Goal: Transaction & Acquisition: Obtain resource

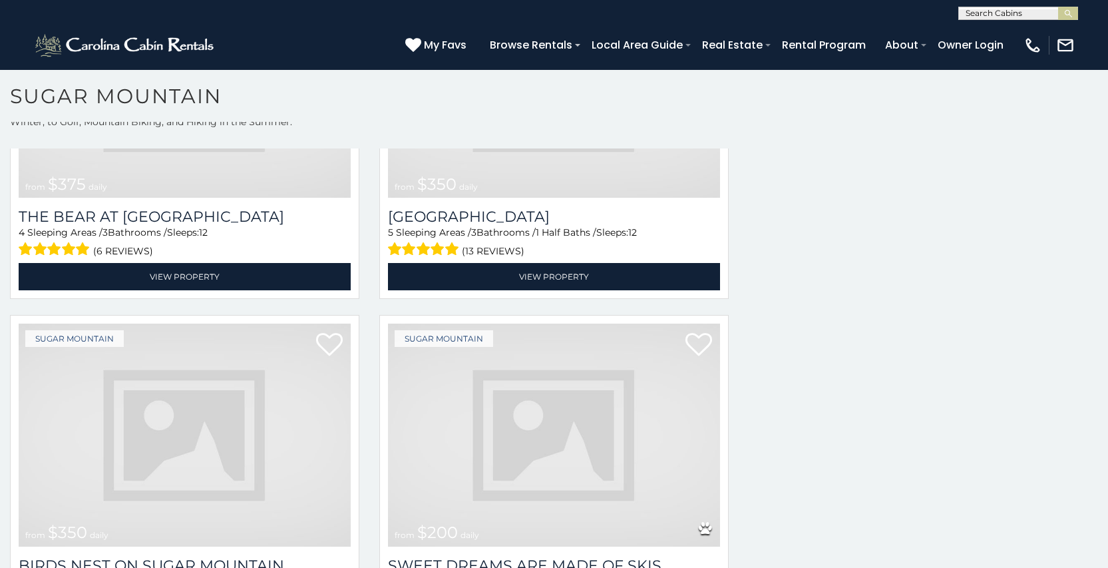
scroll to position [39, 0]
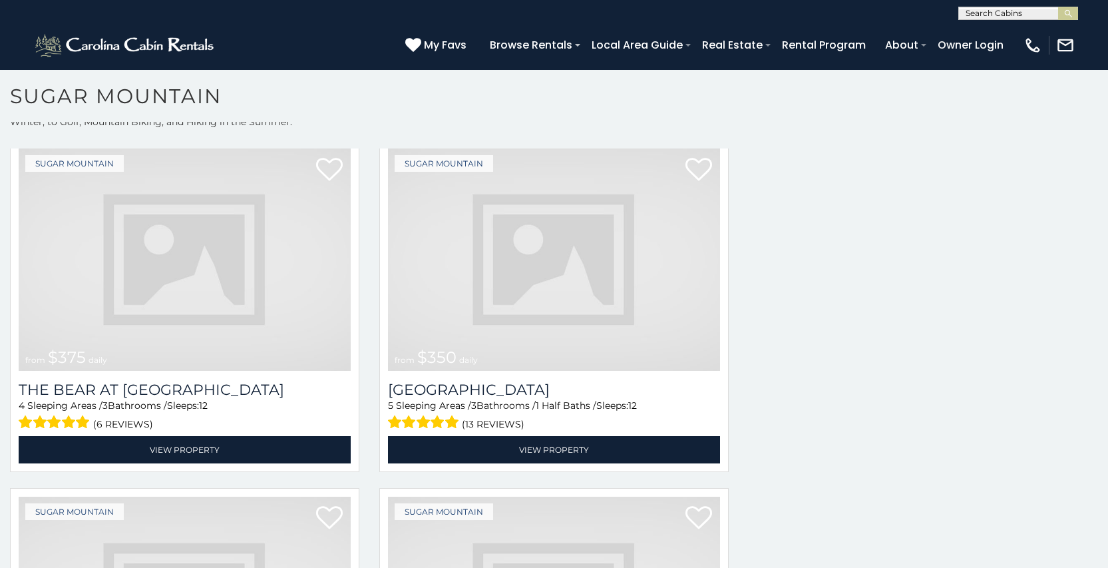
click at [44, 269] on img at bounding box center [185, 259] width 332 height 222
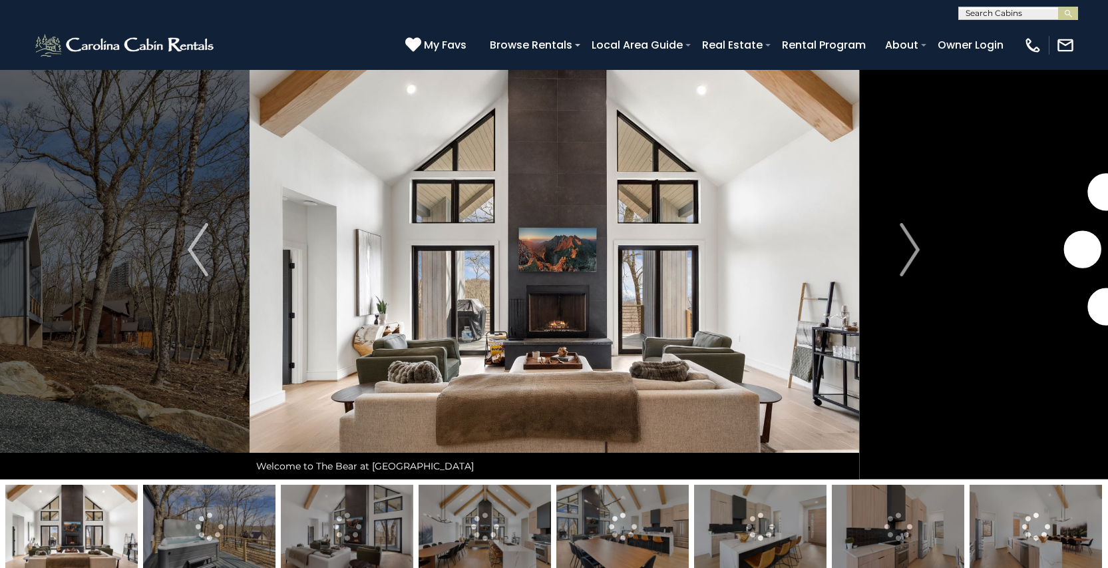
scroll to position [53, 0]
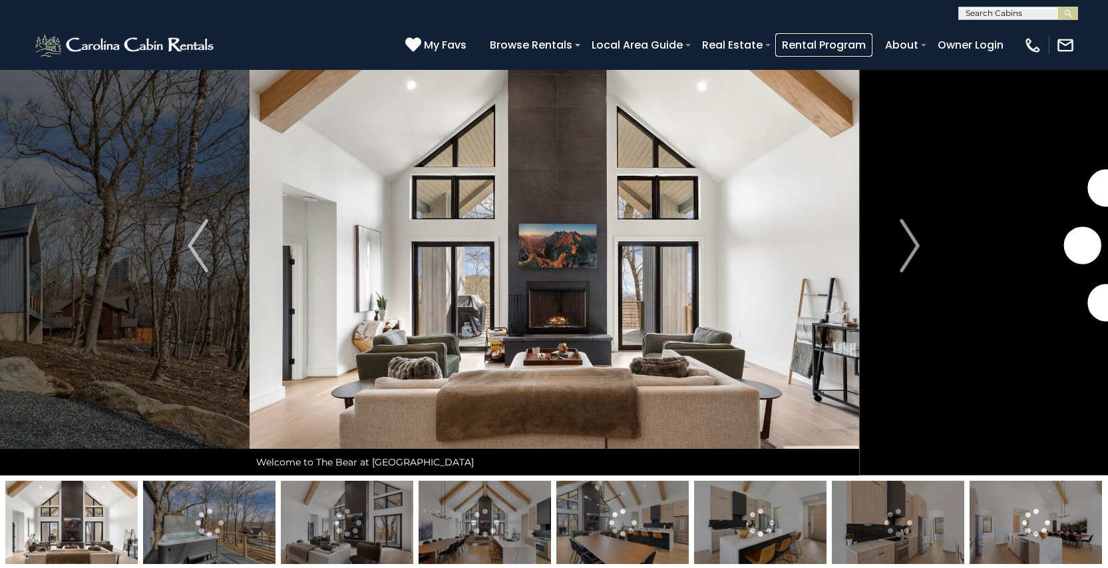
click at [847, 48] on link "Rental Program" at bounding box center [823, 44] width 97 height 23
